Goal: Information Seeking & Learning: Learn about a topic

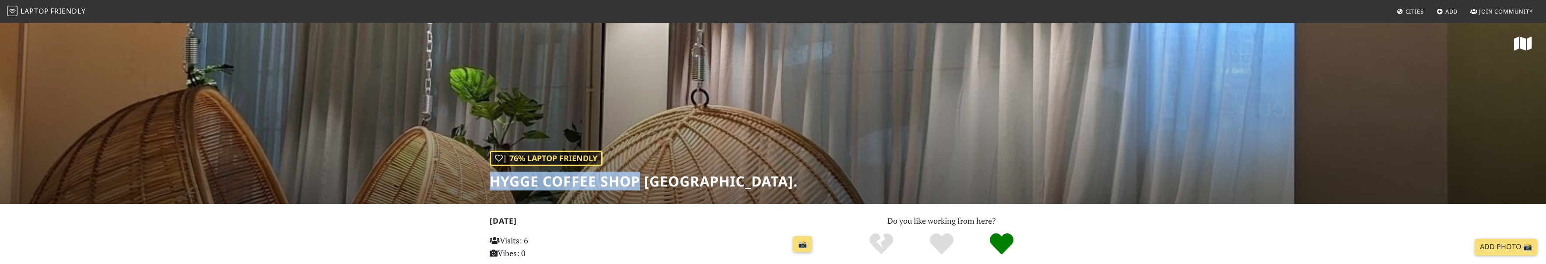
drag, startPoint x: 638, startPoint y: 182, endPoint x: 491, endPoint y: 183, distance: 147.0
click at [491, 183] on h1 "Hygge Coffee Shop [GEOGRAPHIC_DATA]." at bounding box center [644, 181] width 308 height 17
copy h1 "Hygge Coffee Shop"
